Goal: Find specific page/section: Find specific page/section

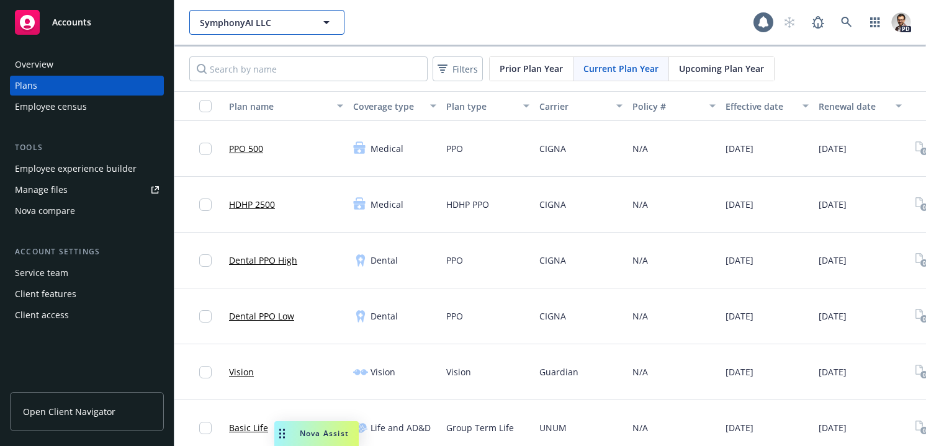
click at [250, 19] on span "SymphonyAI LLC" at bounding box center [253, 22] width 107 height 13
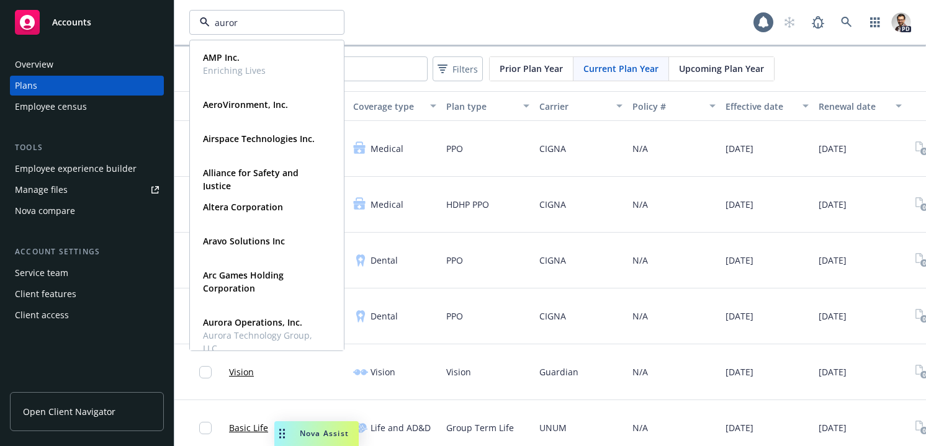
type input "aurora"
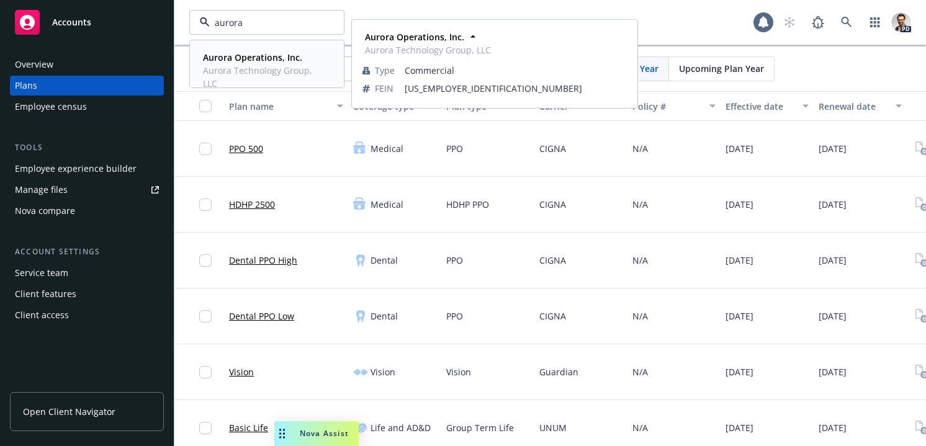
click at [246, 61] on strong "Aurora Operations, Inc." at bounding box center [252, 58] width 99 height 12
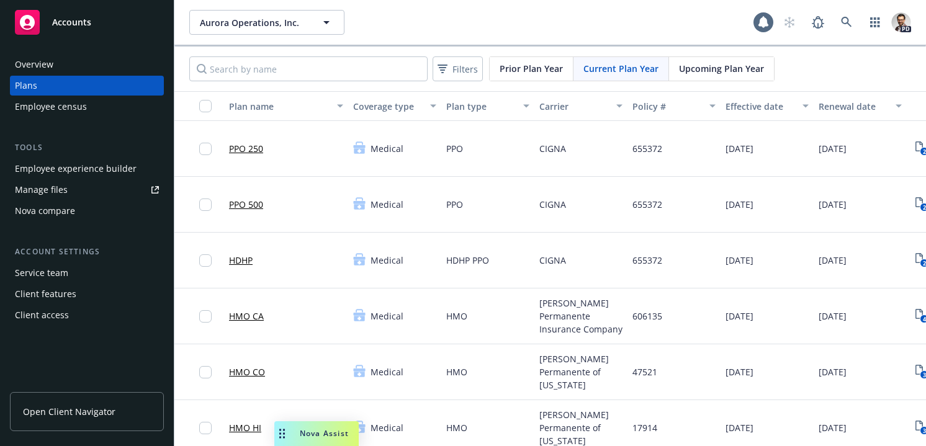
click at [256, 152] on link "PPO 250" at bounding box center [246, 148] width 34 height 13
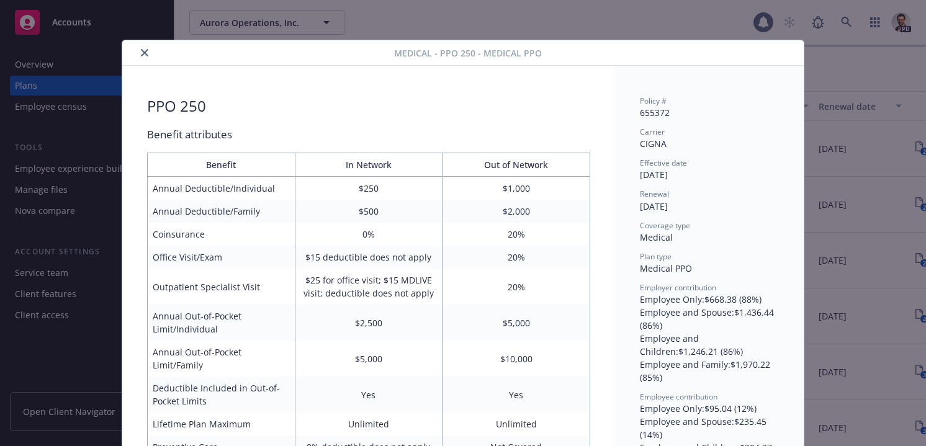
click at [143, 52] on icon "close" at bounding box center [144, 52] width 7 height 7
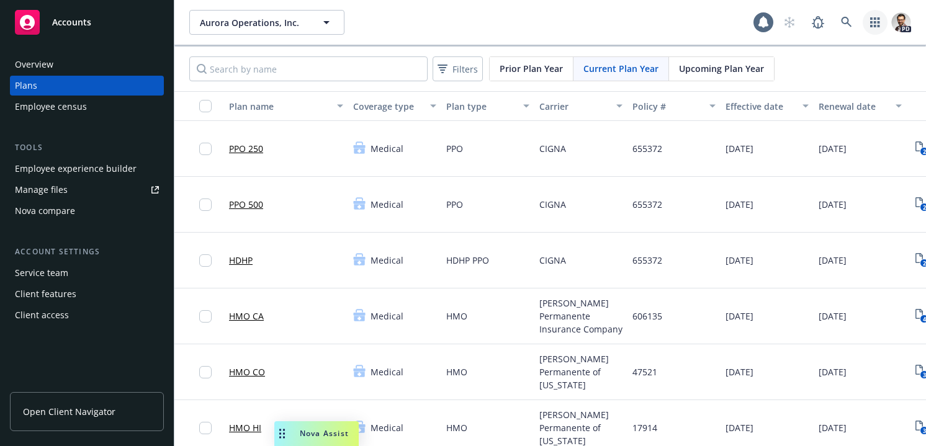
click at [878, 24] on icon "button" at bounding box center [875, 22] width 10 height 10
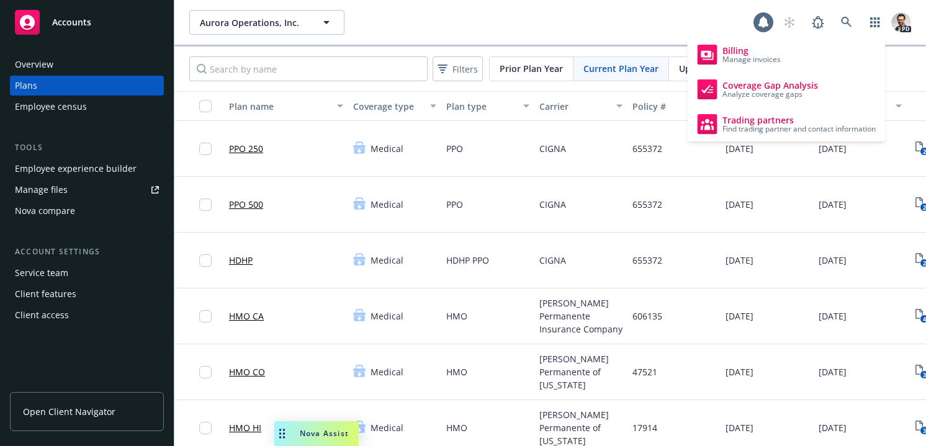
click at [70, 37] on link "Accounts" at bounding box center [87, 22] width 154 height 35
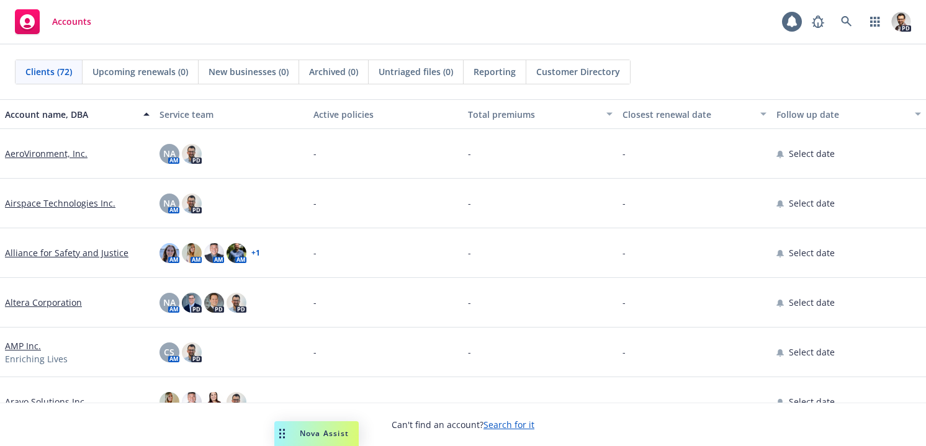
click at [613, 72] on span "Customer Directory" at bounding box center [578, 71] width 84 height 13
